Goal: Task Accomplishment & Management: Complete application form

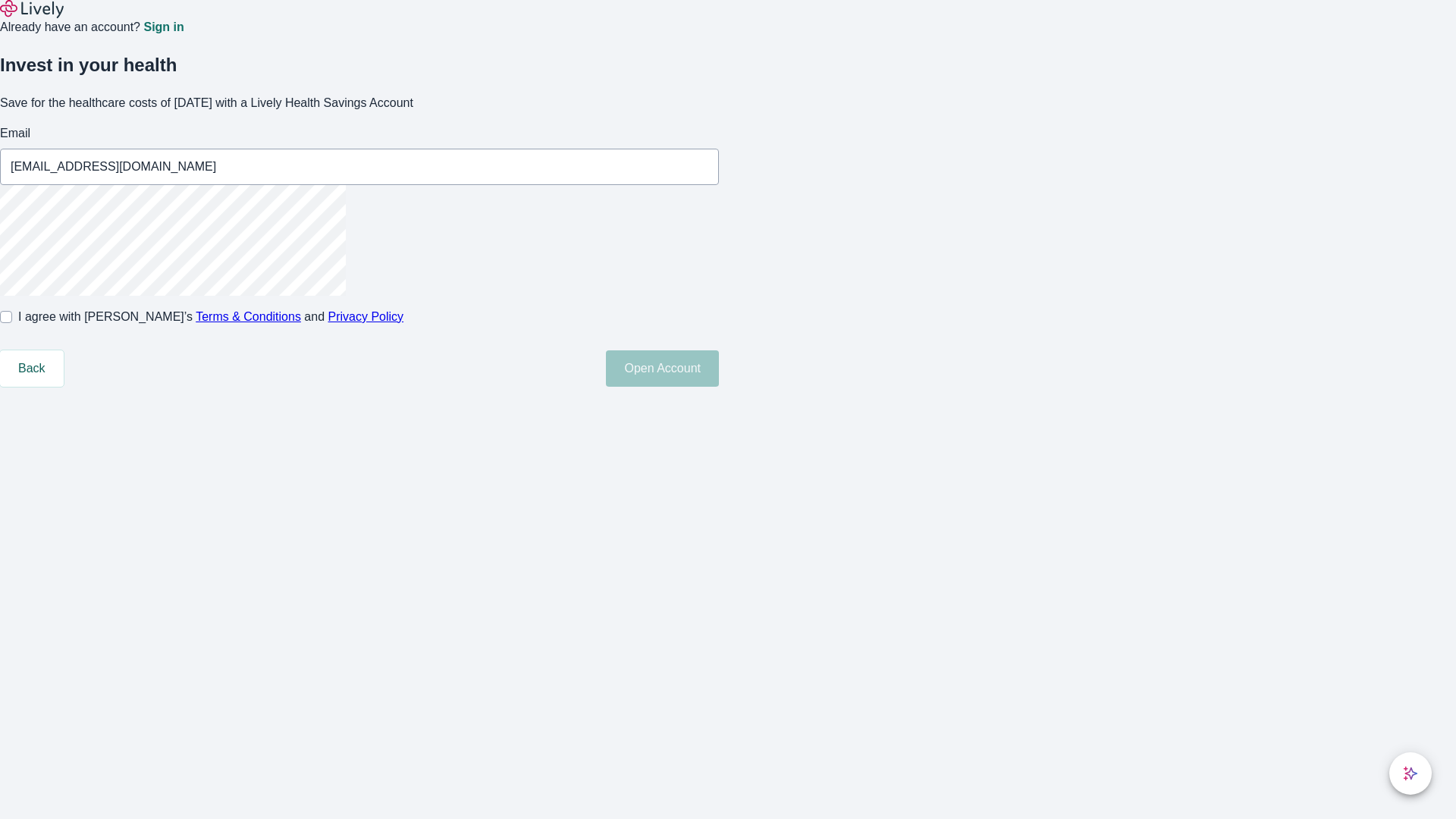
click at [12, 323] on input "I agree with Lively’s Terms & Conditions and Privacy Policy" at bounding box center [6, 316] width 12 height 12
checkbox input "true"
click at [719, 386] on button "Open Account" at bounding box center [662, 368] width 113 height 36
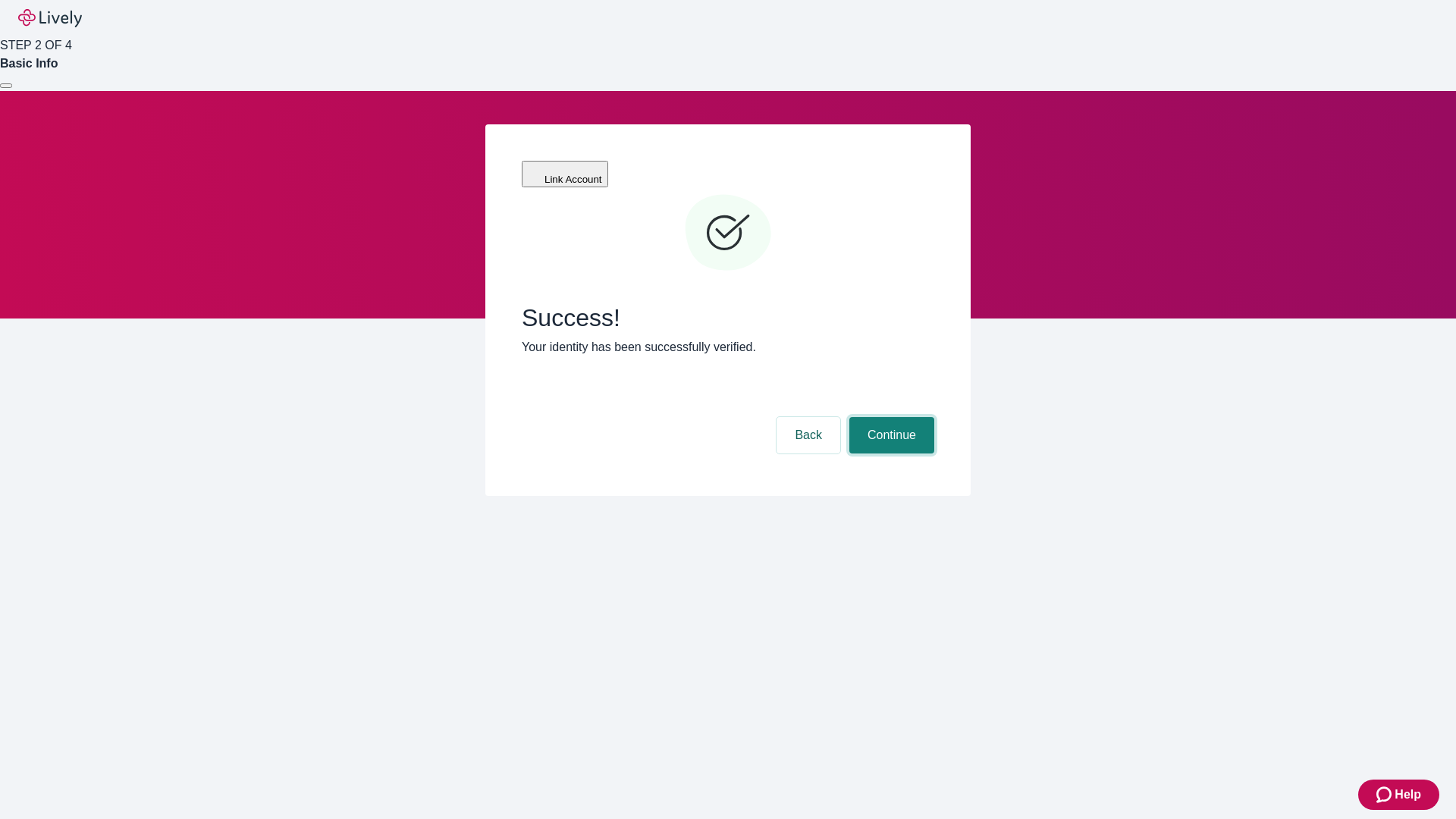
click at [889, 417] on button "Continue" at bounding box center [892, 434] width 85 height 36
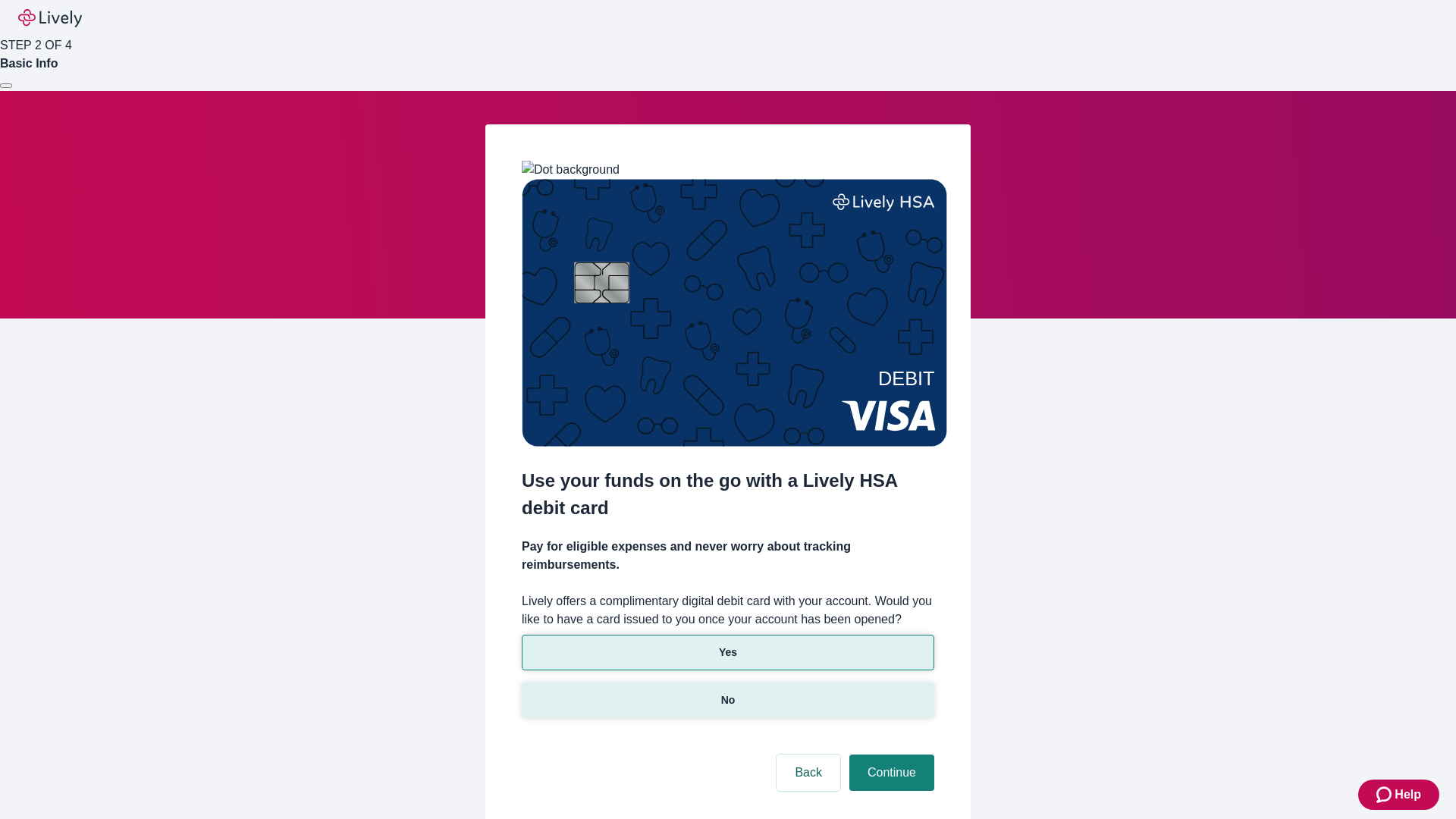
click at [728, 692] on p "No" at bounding box center [728, 700] width 15 height 16
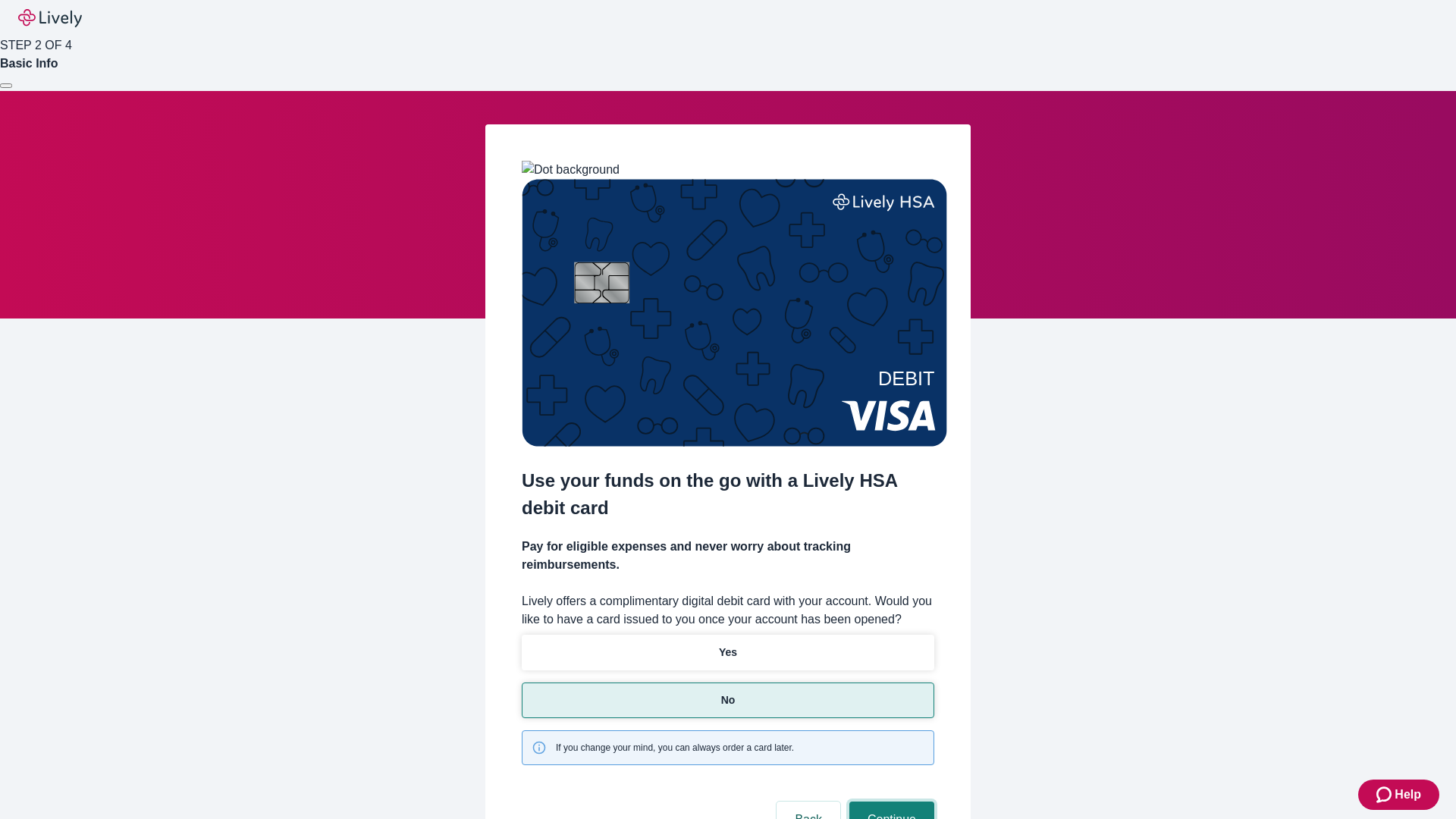
click at [889, 801] on button "Continue" at bounding box center [892, 819] width 85 height 36
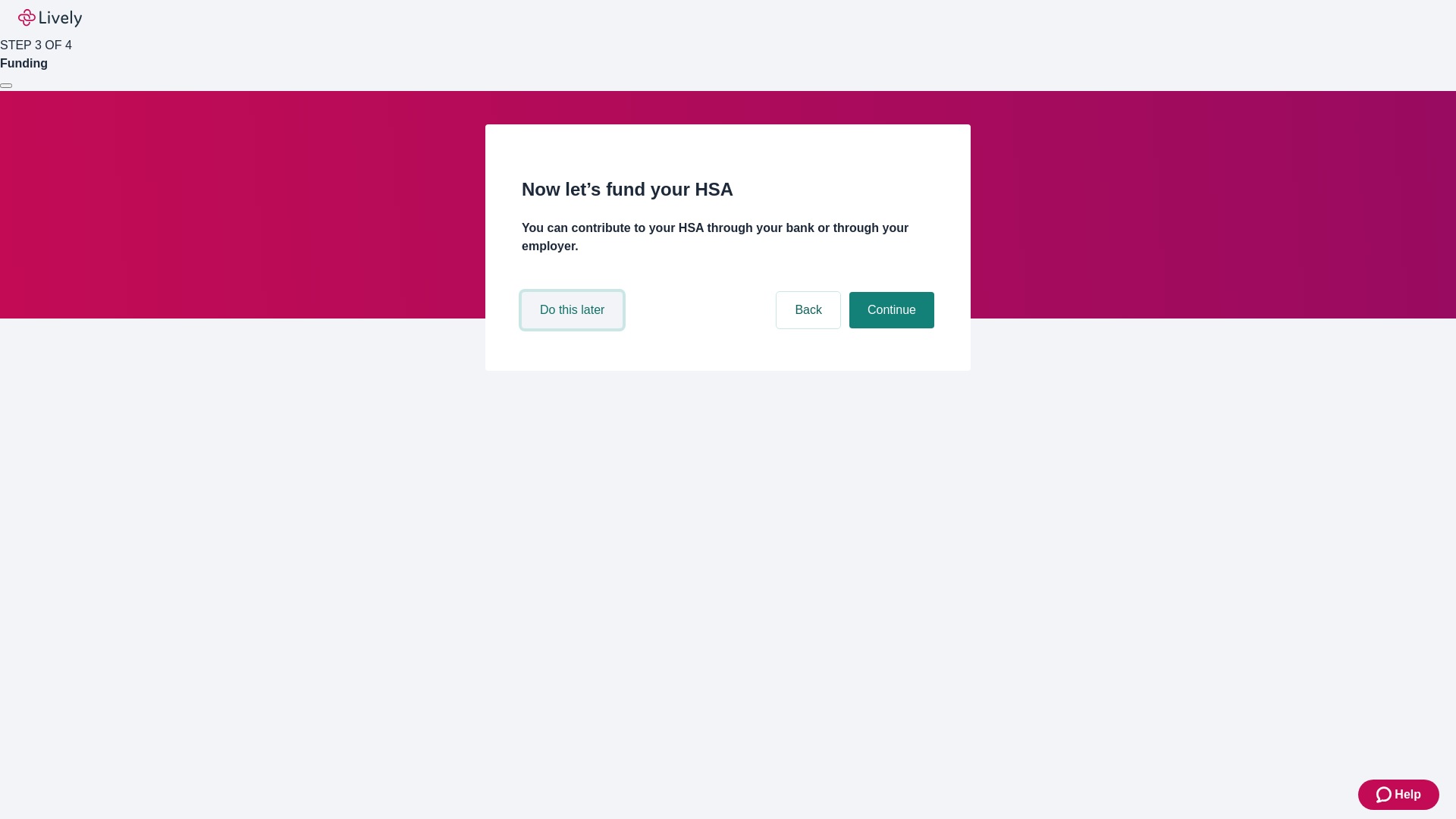
click at [574, 328] on button "Do this later" at bounding box center [571, 310] width 101 height 36
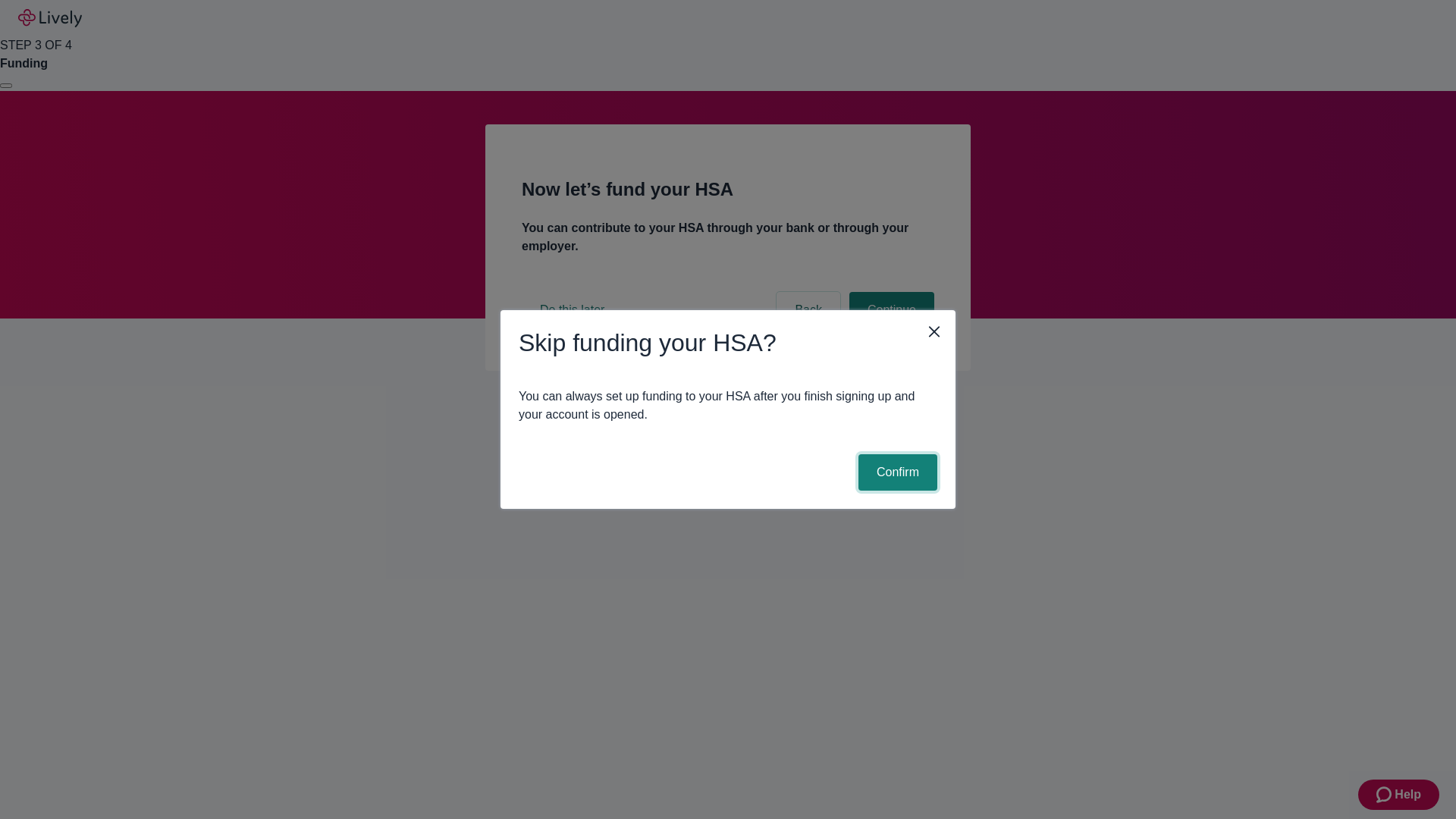
click at [896, 472] on button "Confirm" at bounding box center [897, 471] width 79 height 36
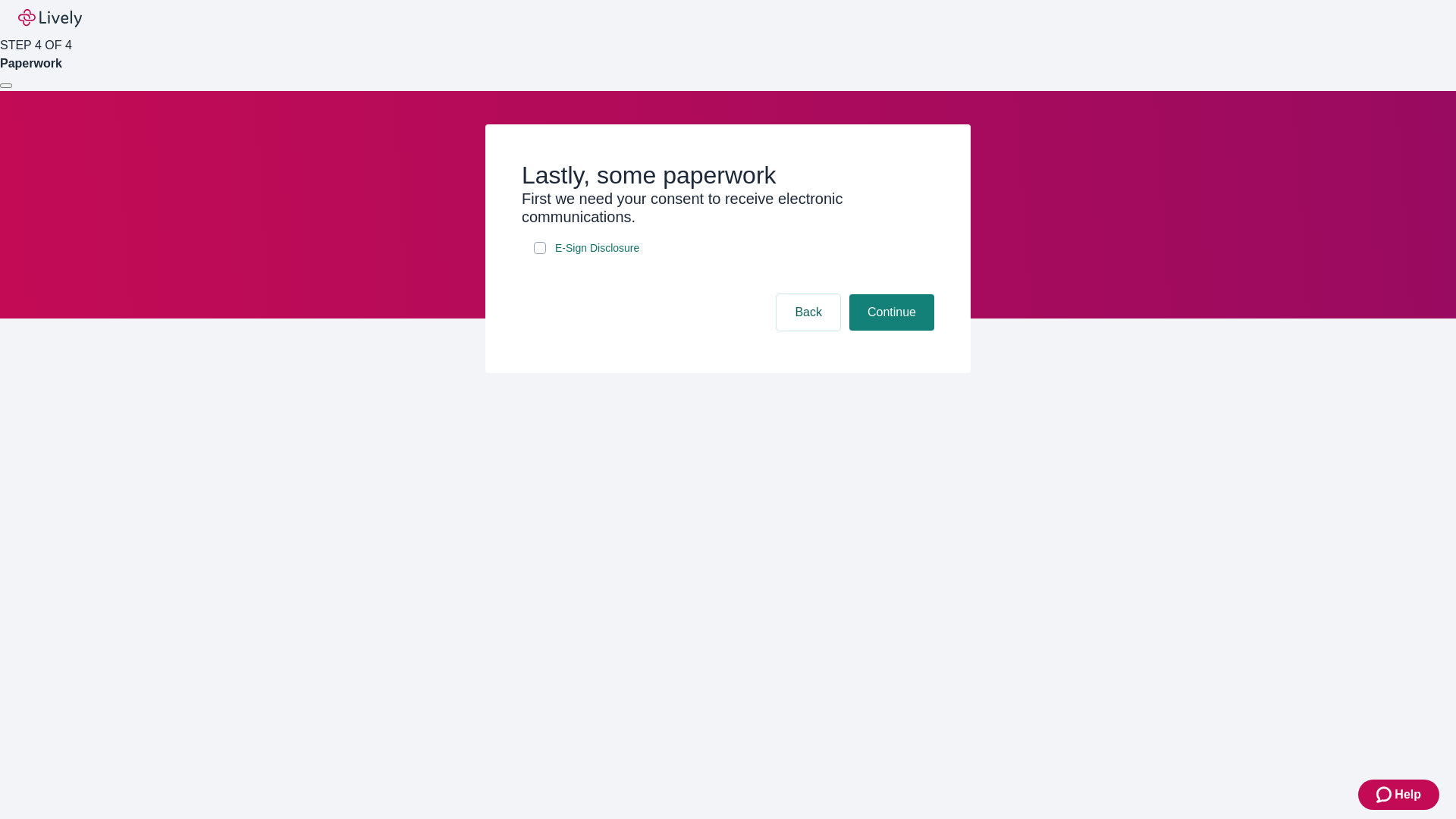
click at [540, 254] on input "E-Sign Disclosure" at bounding box center [539, 248] width 12 height 12
checkbox input "true"
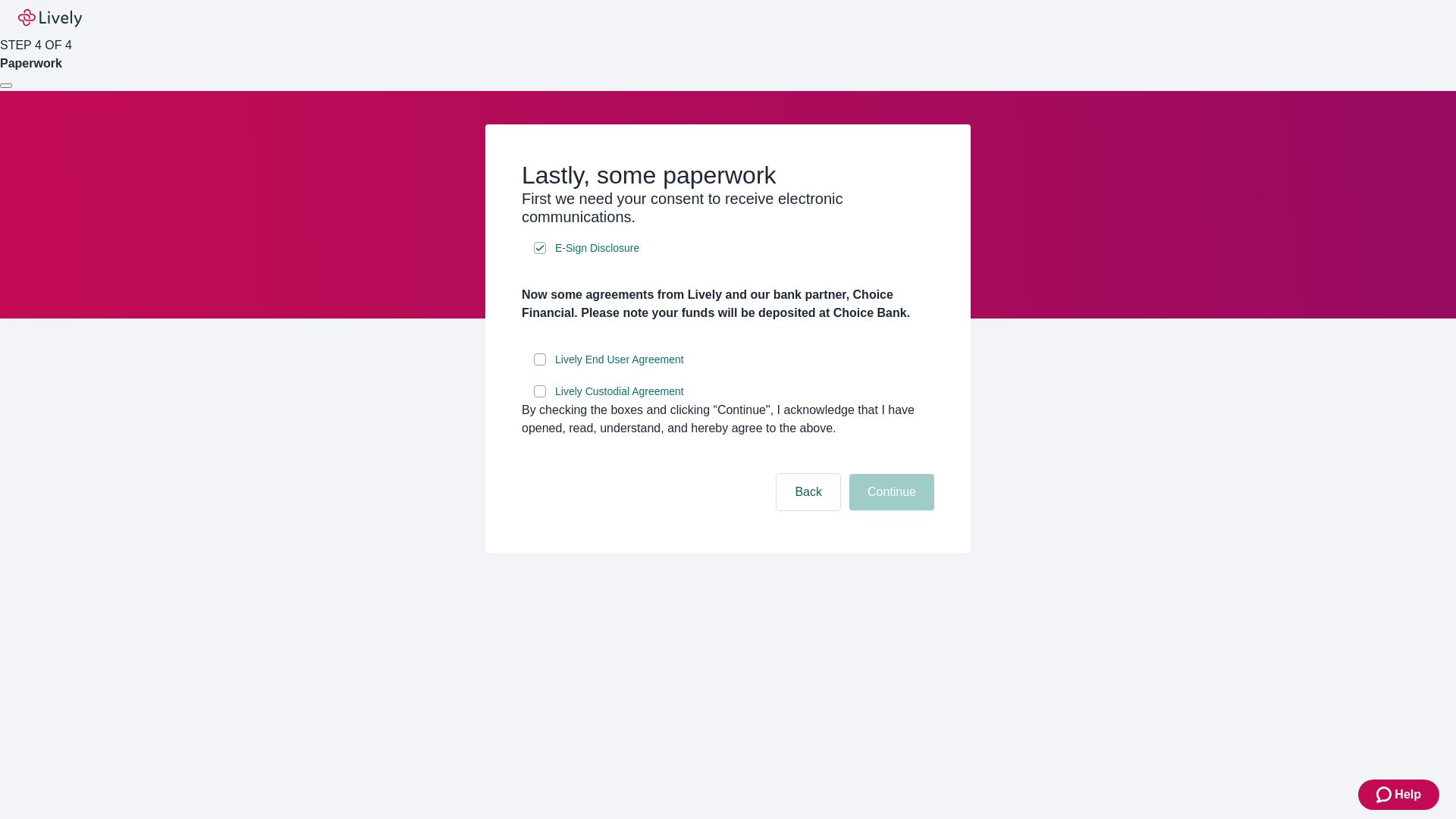
click at [540, 365] on input "Lively End User Agreement" at bounding box center [539, 359] width 12 height 12
checkbox input "true"
click at [540, 397] on input "Lively Custodial Agreement" at bounding box center [539, 391] width 12 height 12
checkbox input "true"
click at [889, 510] on button "Continue" at bounding box center [892, 492] width 85 height 36
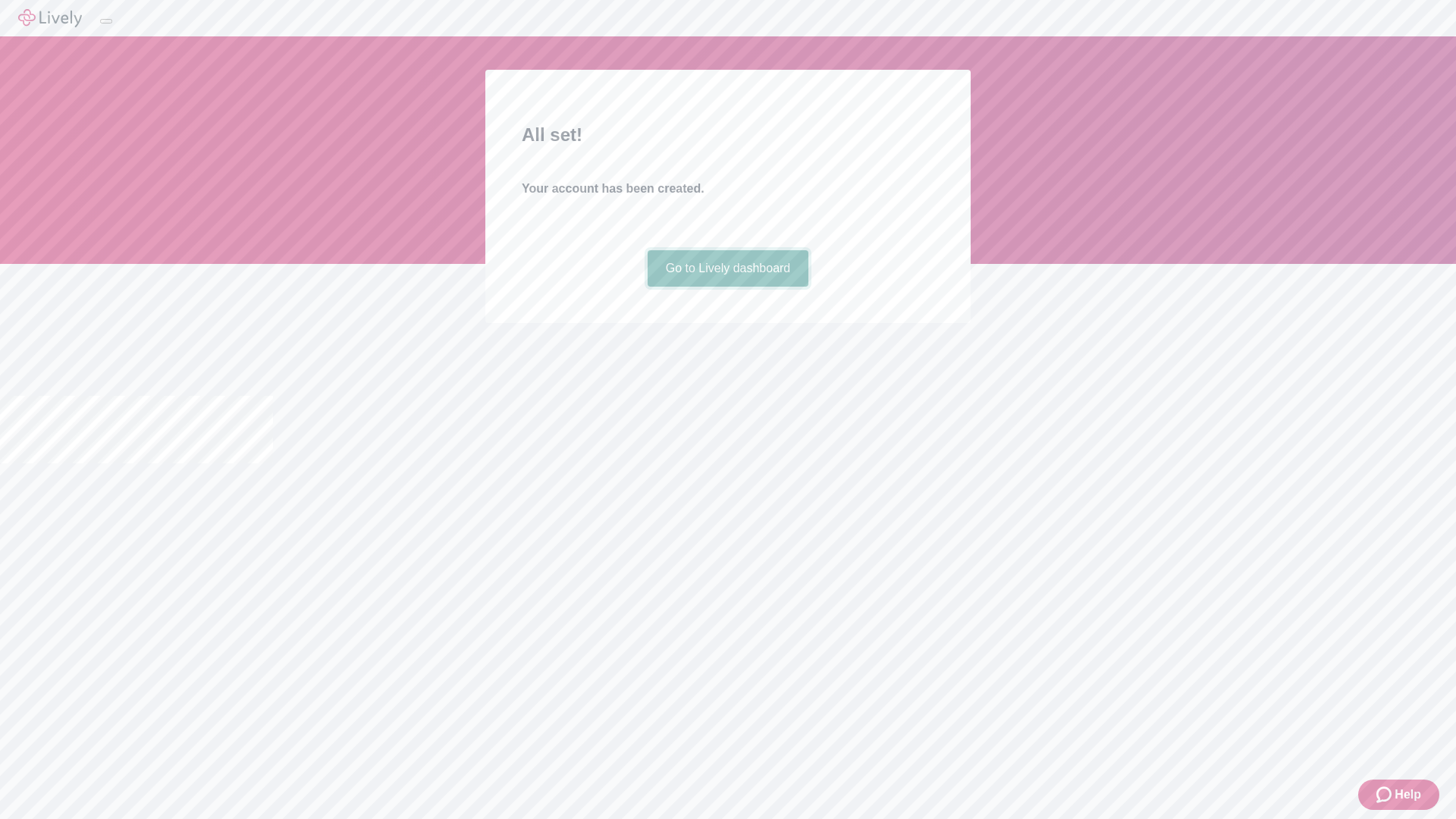
click at [728, 287] on link "Go to Lively dashboard" at bounding box center [728, 268] width 162 height 36
